Goal: Information Seeking & Learning: Check status

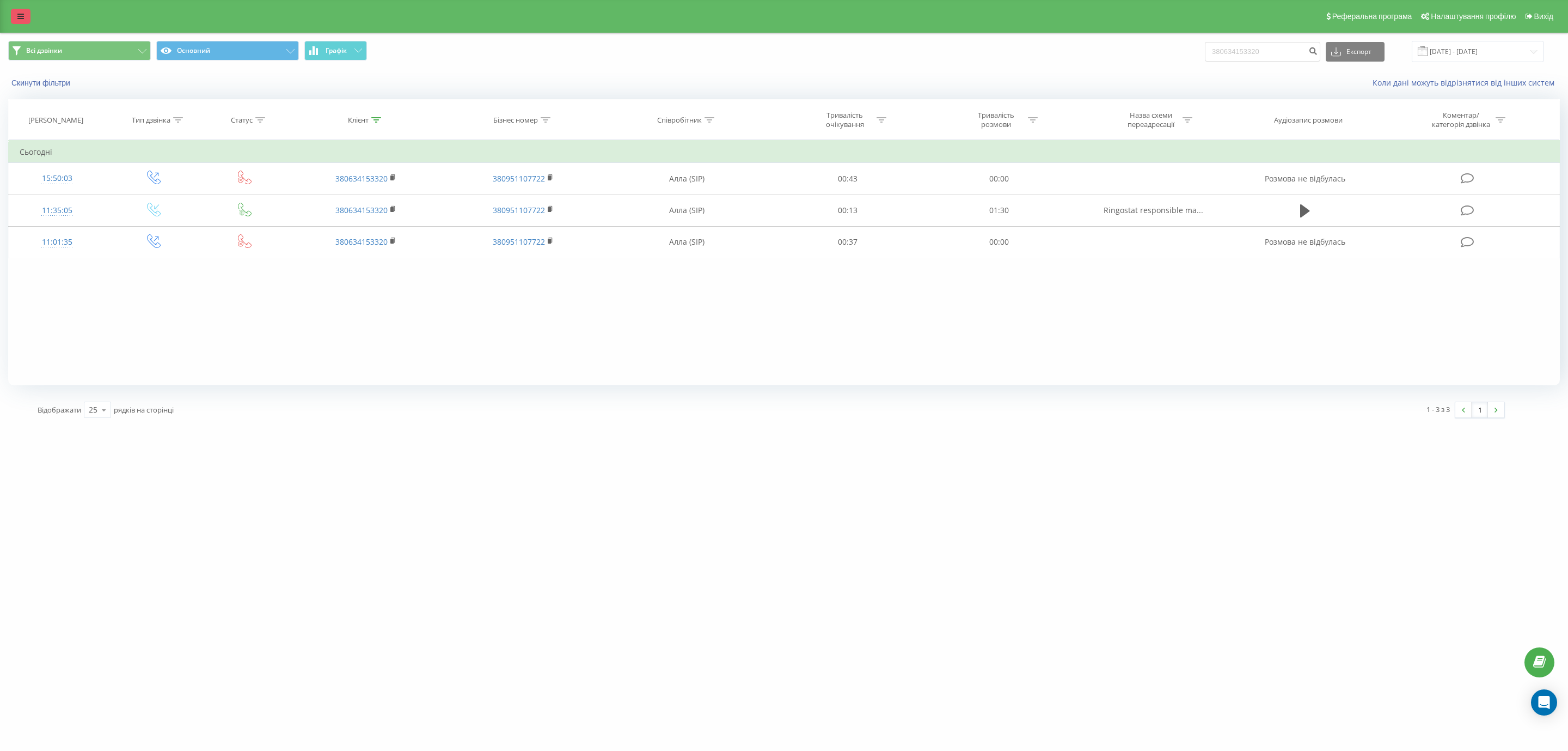
click at [18, 13] on icon at bounding box center [21, 16] width 7 height 8
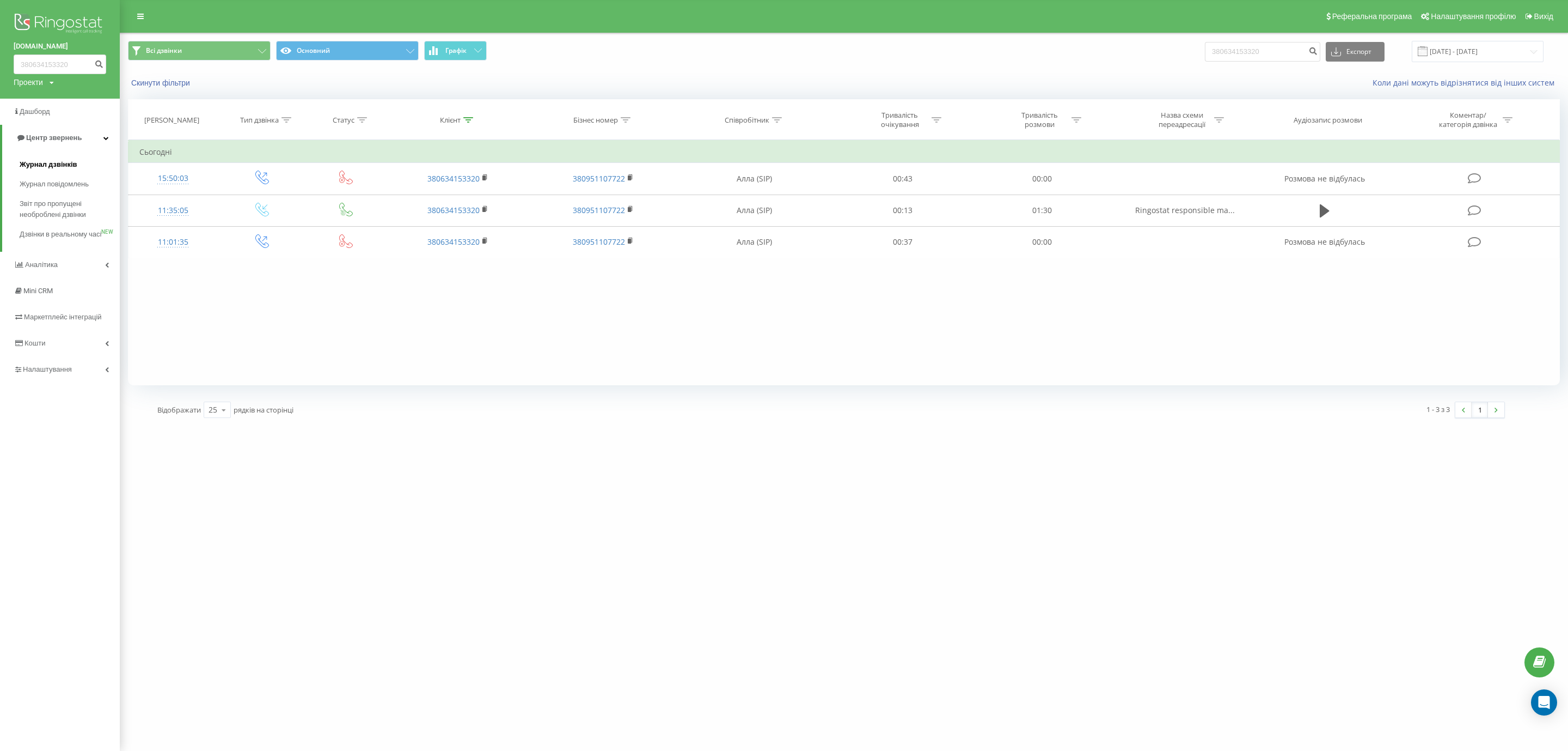
click at [49, 163] on span "Журнал дзвінків" at bounding box center [48, 164] width 58 height 11
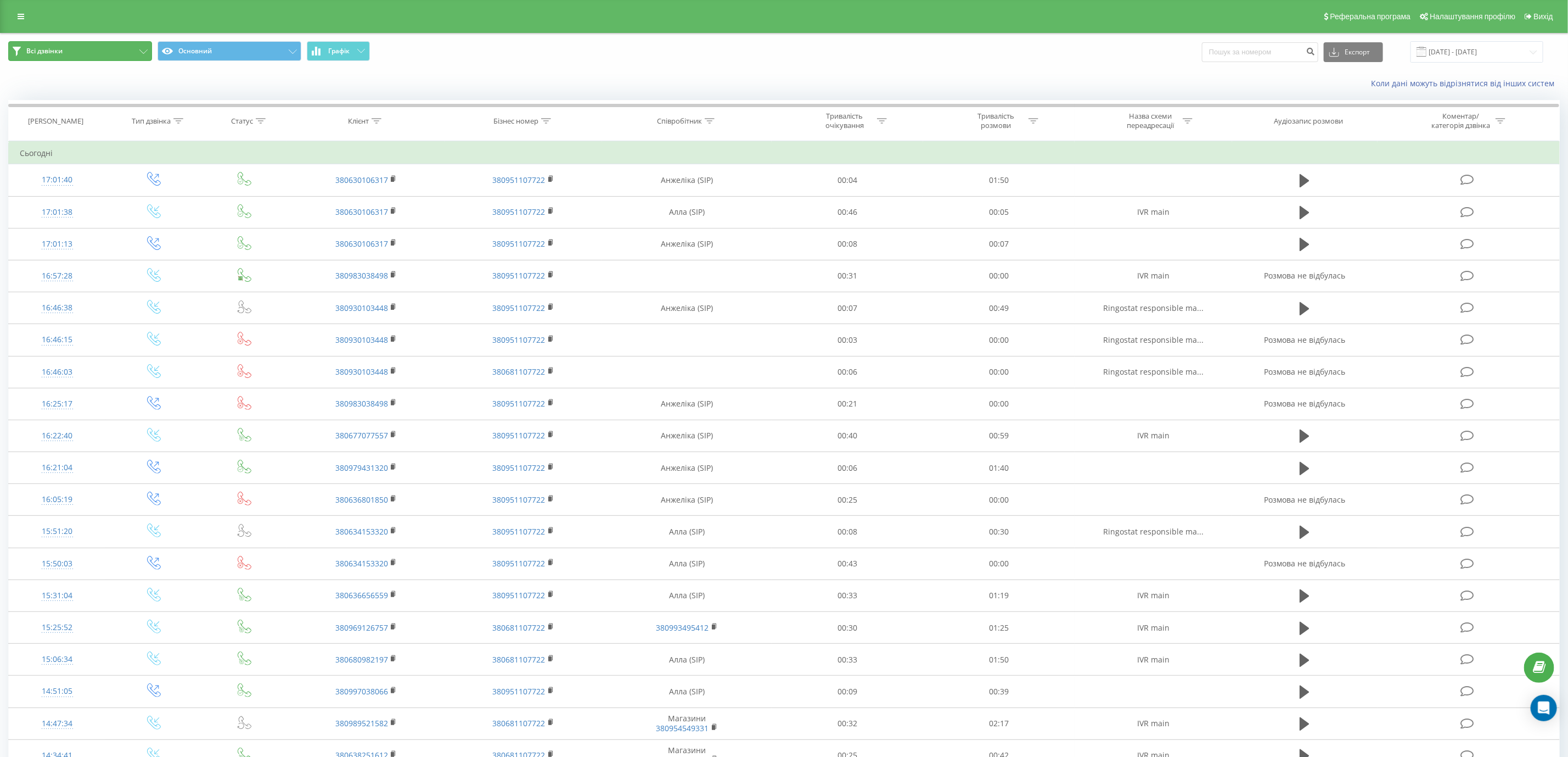
click at [142, 46] on button "Всі дзвінки" at bounding box center [80, 51] width 144 height 20
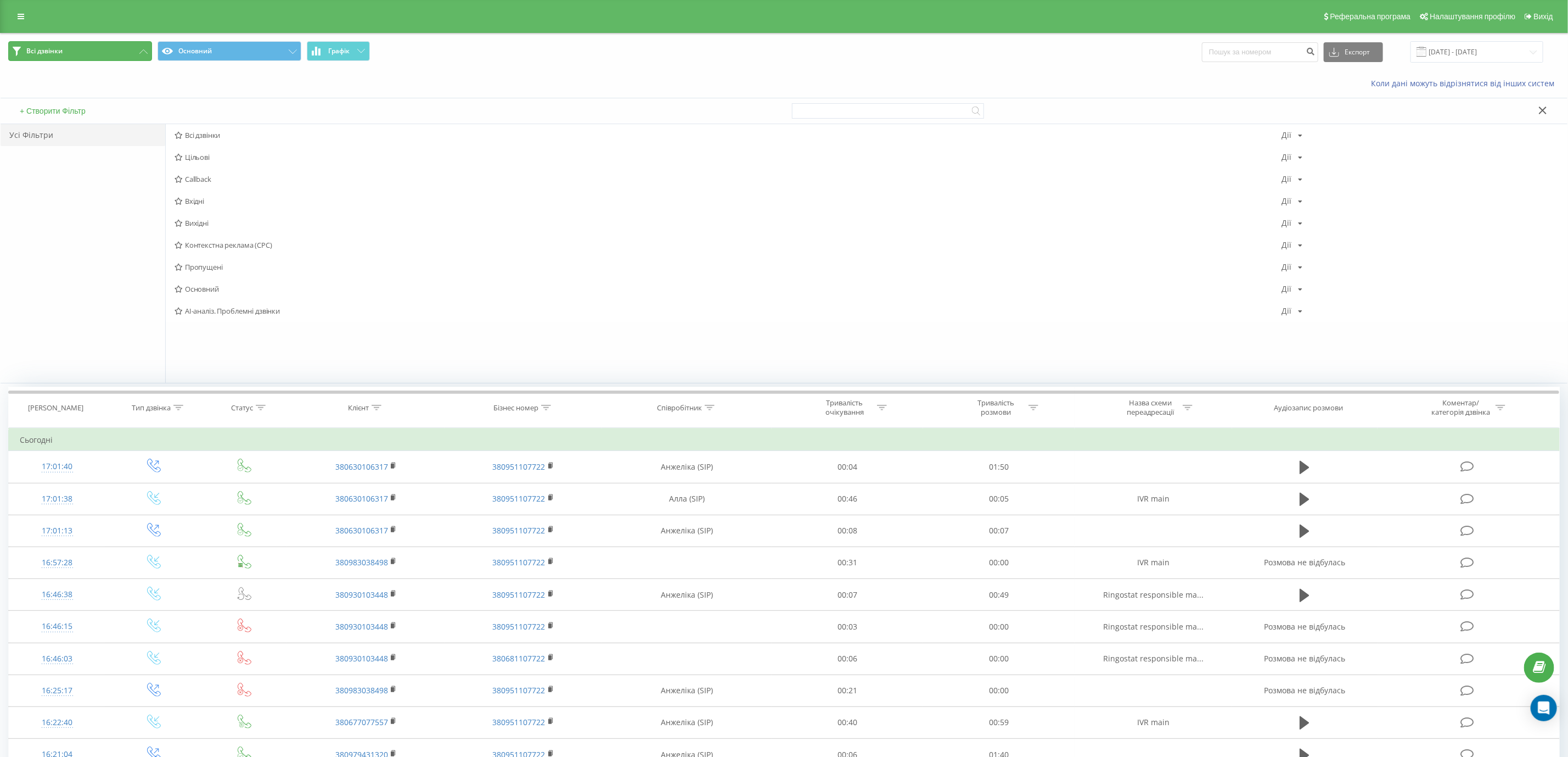
click at [142, 46] on button "Всі дзвінки" at bounding box center [80, 51] width 144 height 20
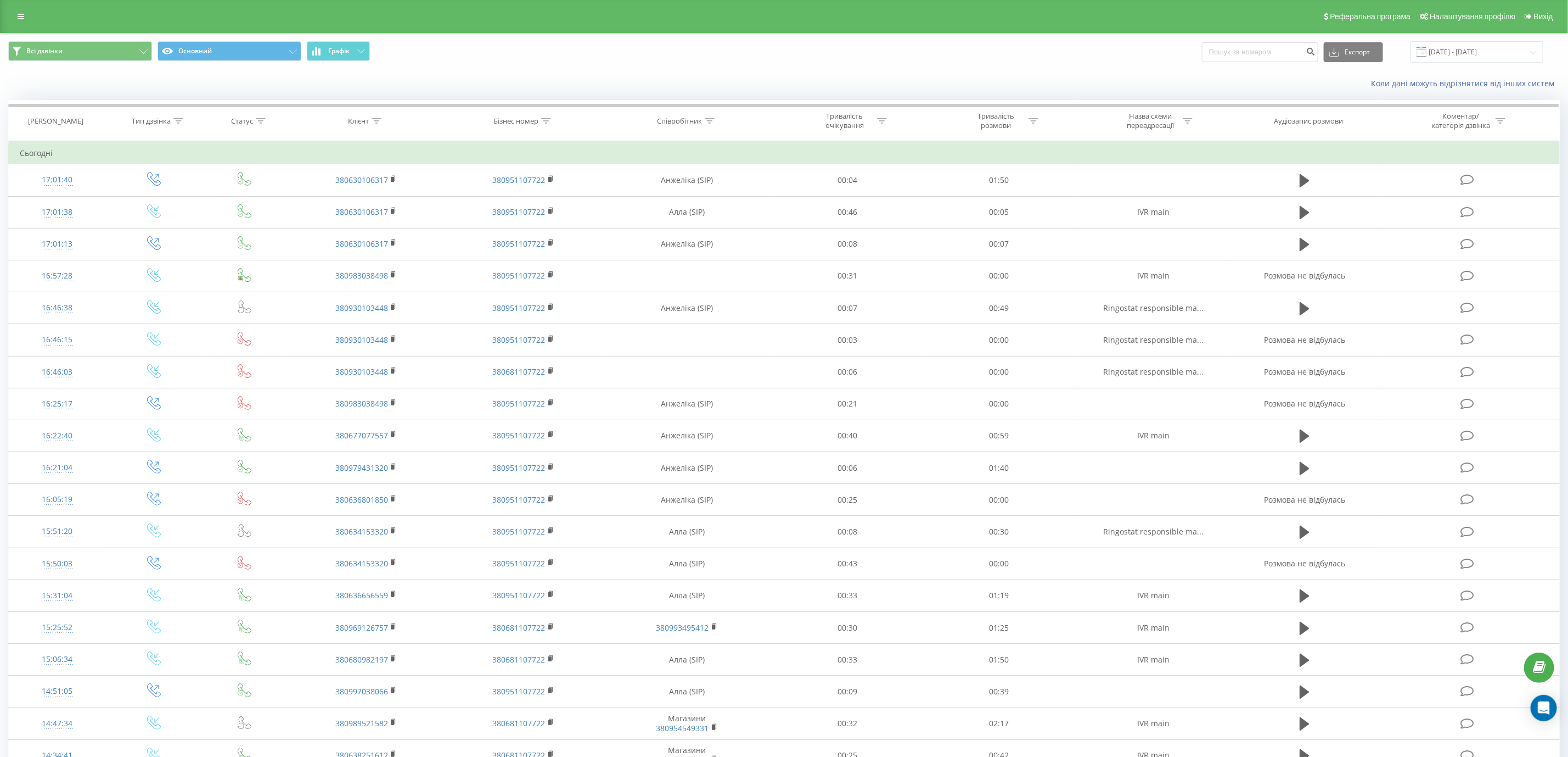
click at [465, 68] on div "Всі дзвінки Основний Графік Експорт .csv .xls .xlsx 23.08.2025 - 23.09.2025" at bounding box center [784, 52] width 1567 height 37
